Goal: Transaction & Acquisition: Purchase product/service

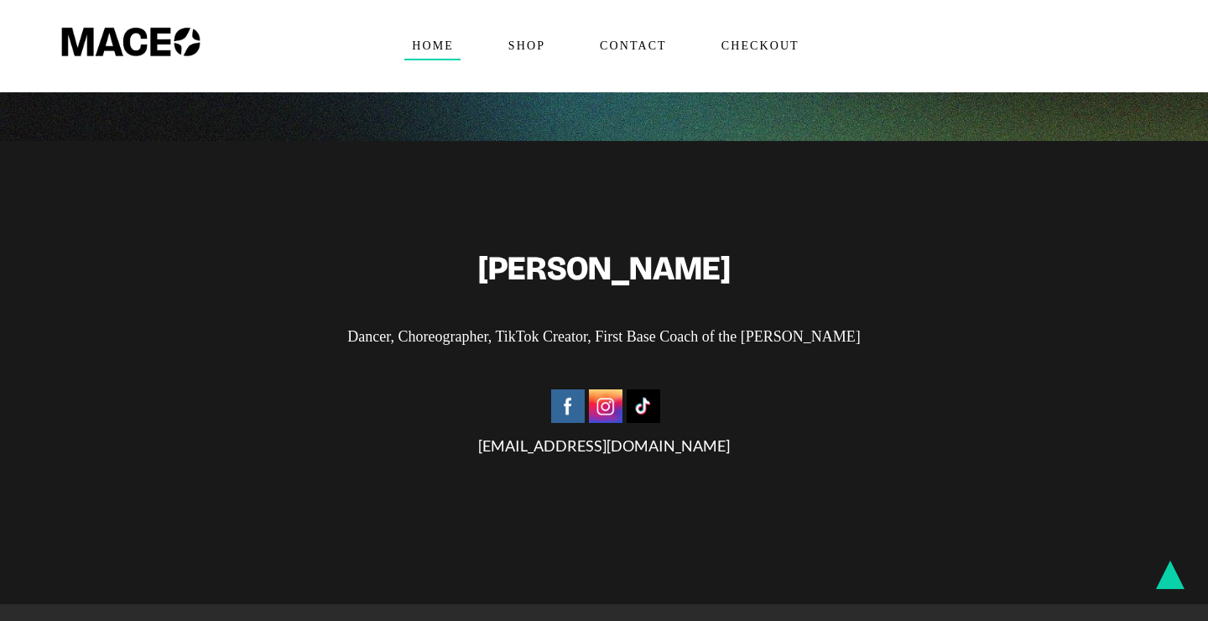
scroll to position [4580, 0]
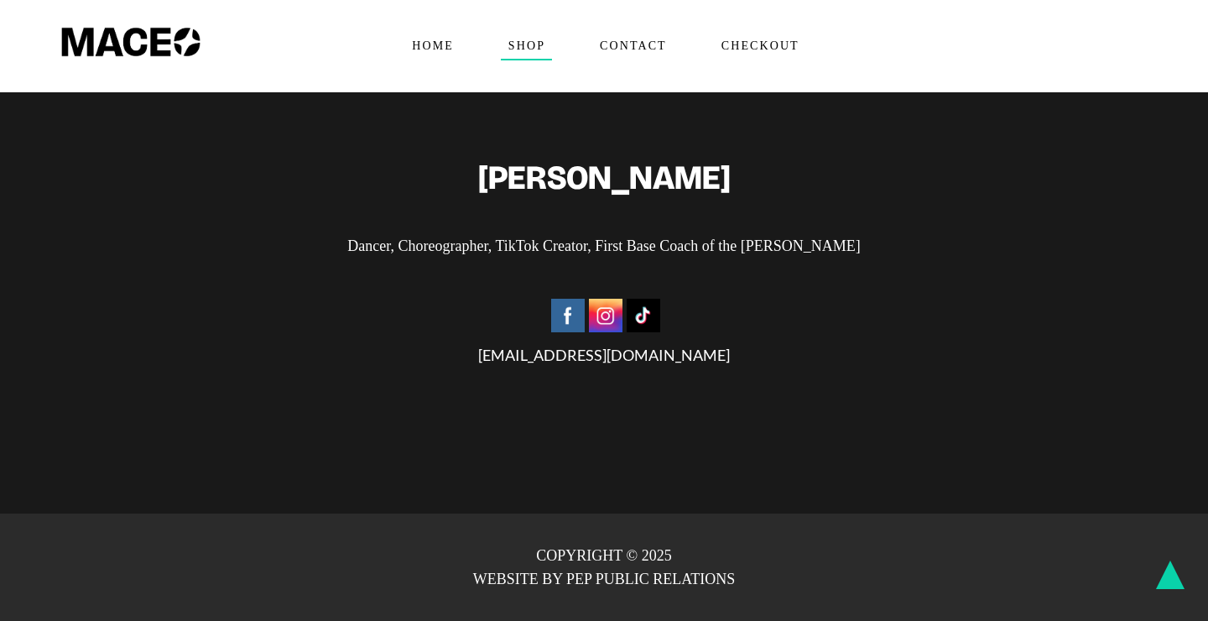
click at [516, 44] on span "Shop" at bounding box center [526, 46] width 51 height 27
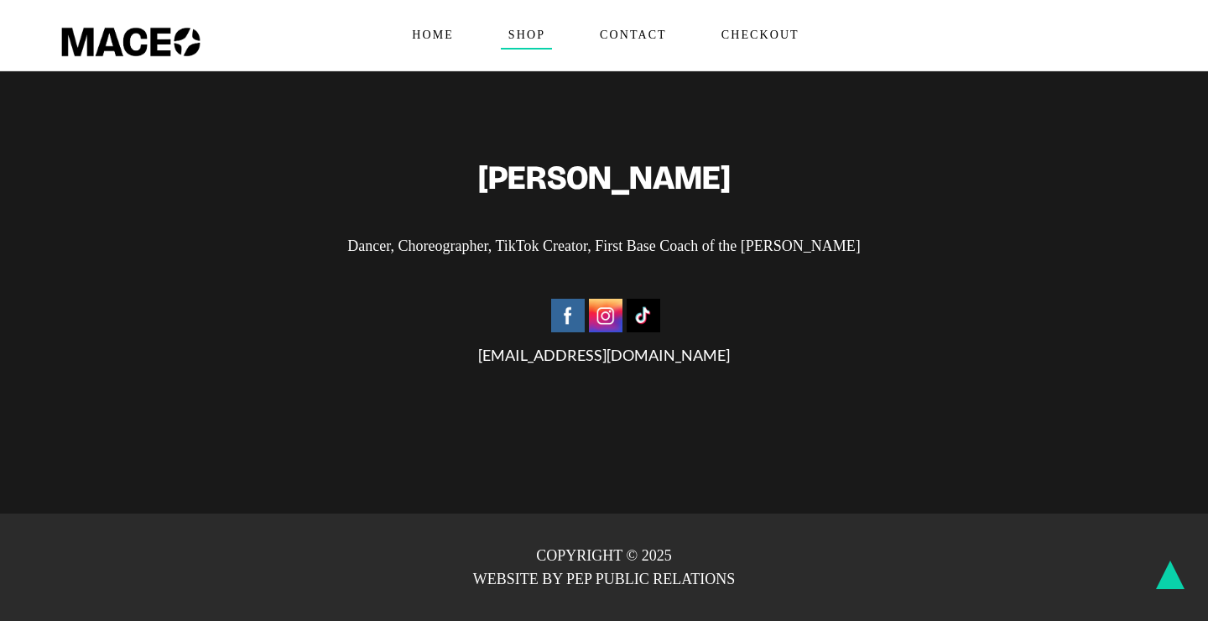
scroll to position [831, 0]
click at [576, 314] on img at bounding box center [568, 316] width 34 height 34
